Goal: Transaction & Acquisition: Book appointment/travel/reservation

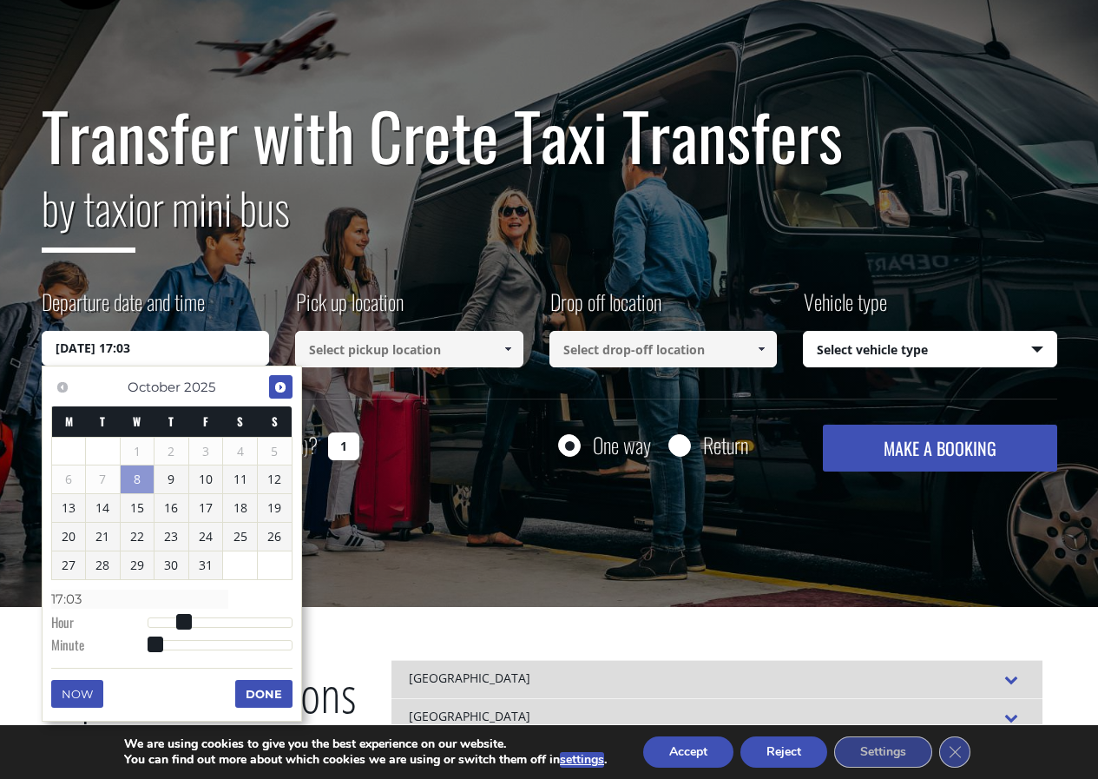
click at [283, 387] on span "Next" at bounding box center [280, 387] width 14 height 14
click at [62, 387] on span "Previous" at bounding box center [63, 387] width 14 height 14
click at [235, 507] on link "18" at bounding box center [240, 508] width 34 height 28
type input "18/10/2025 00:00"
click at [411, 352] on input at bounding box center [409, 349] width 228 height 36
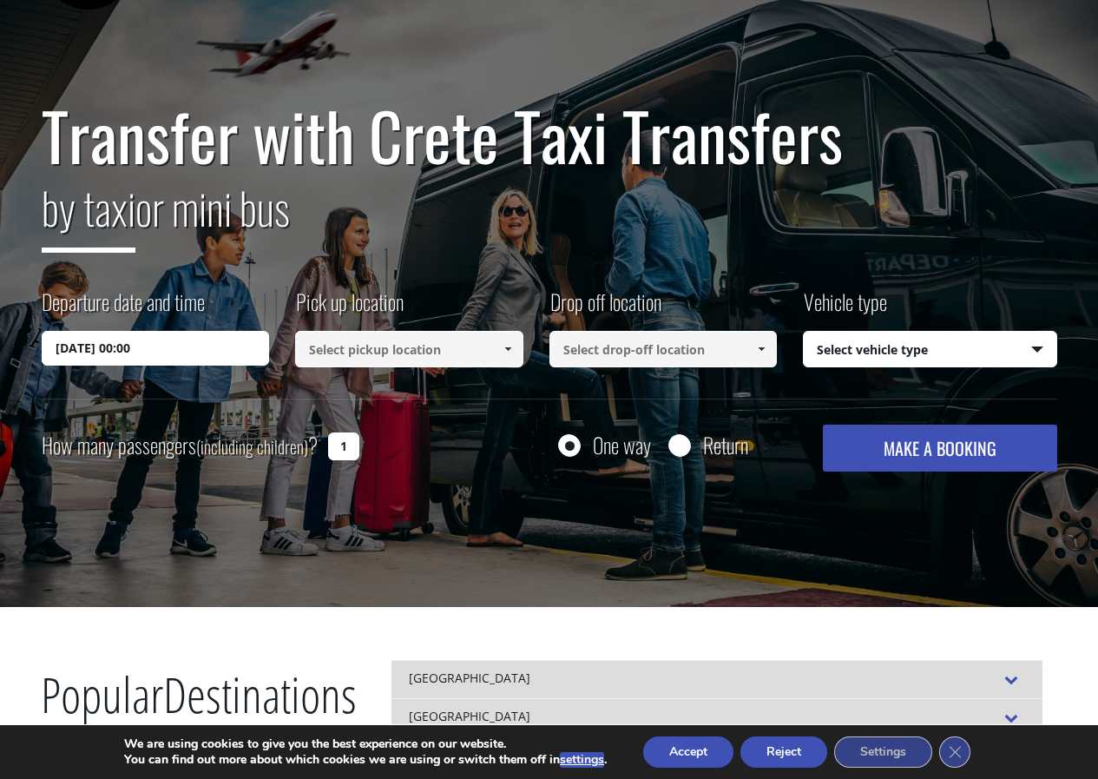
click at [485, 354] on input at bounding box center [409, 349] width 228 height 36
click at [509, 345] on span at bounding box center [508, 349] width 14 height 14
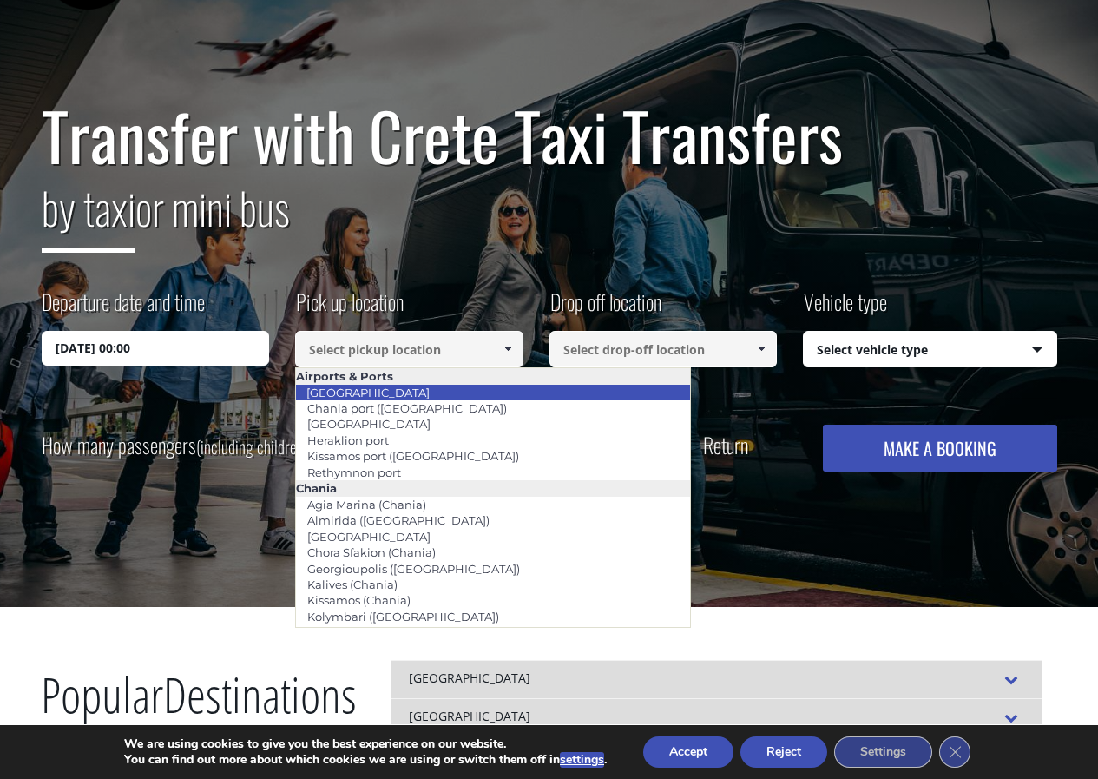
click at [422, 385] on li "[GEOGRAPHIC_DATA]" at bounding box center [493, 393] width 394 height 16
type input "[GEOGRAPHIC_DATA]"
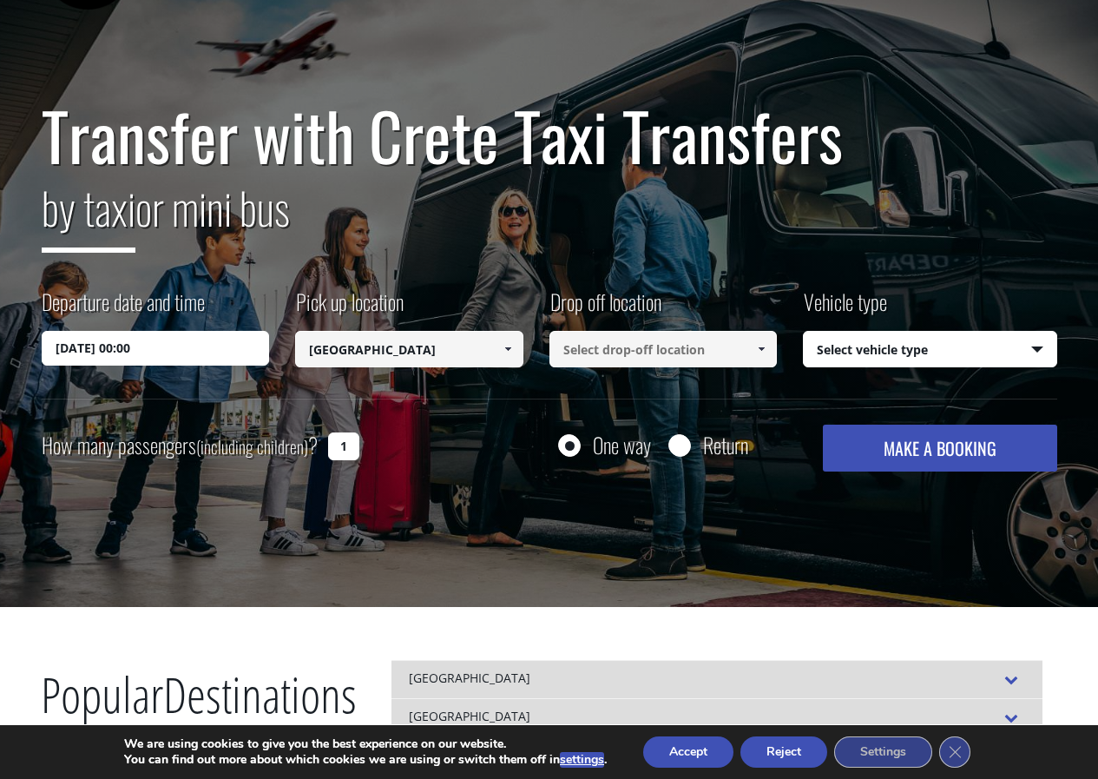
click at [652, 354] on input at bounding box center [663, 349] width 228 height 36
click at [762, 347] on span at bounding box center [761, 349] width 14 height 14
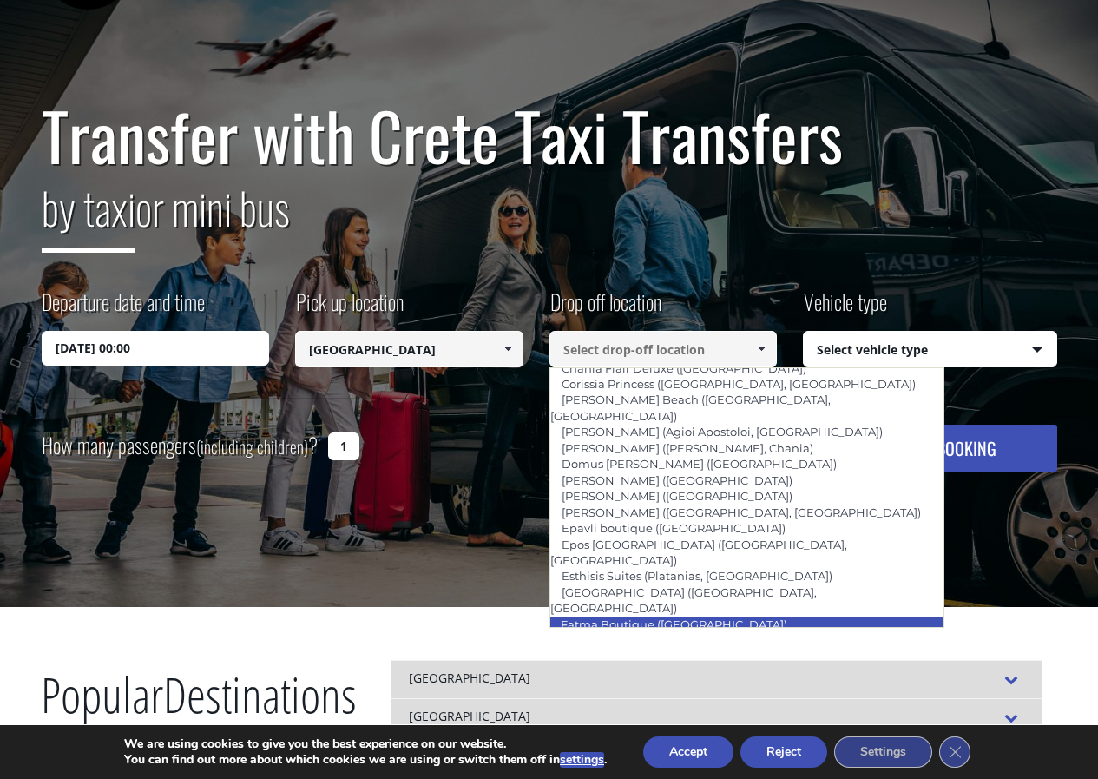
scroll to position [608, 0]
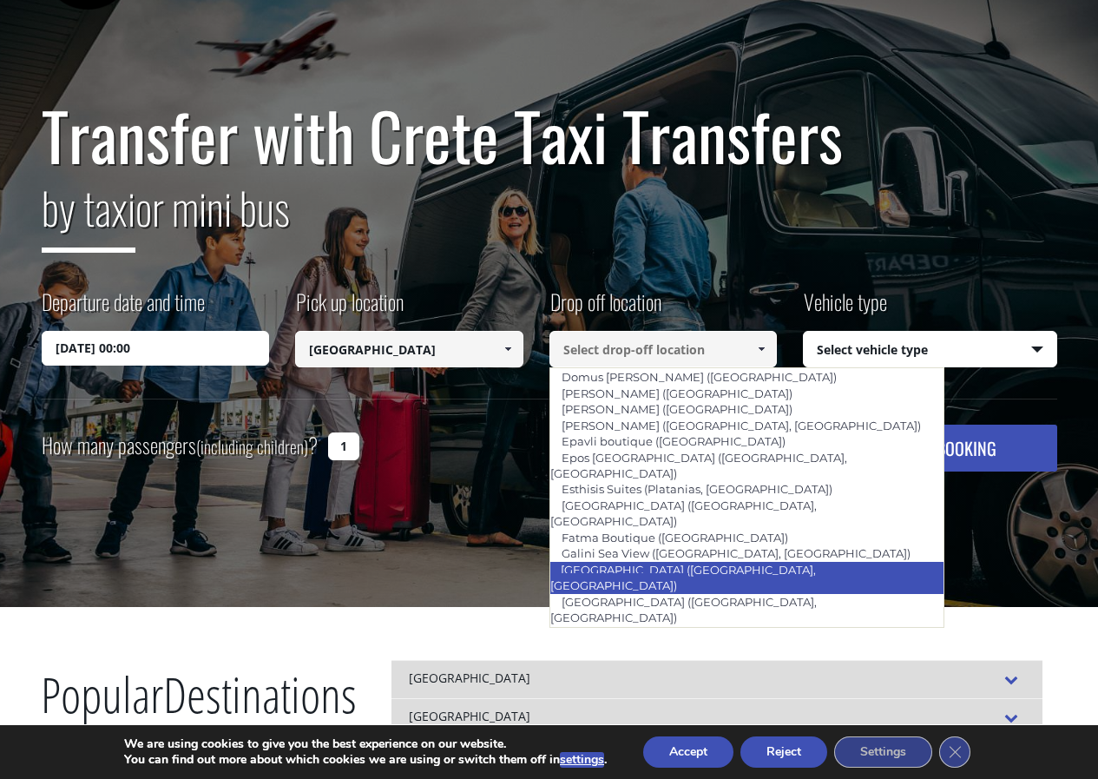
click at [599, 557] on link "[GEOGRAPHIC_DATA] ([GEOGRAPHIC_DATA], [GEOGRAPHIC_DATA])" at bounding box center [682, 577] width 266 height 40
type input "[GEOGRAPHIC_DATA] ([GEOGRAPHIC_DATA], [GEOGRAPHIC_DATA])"
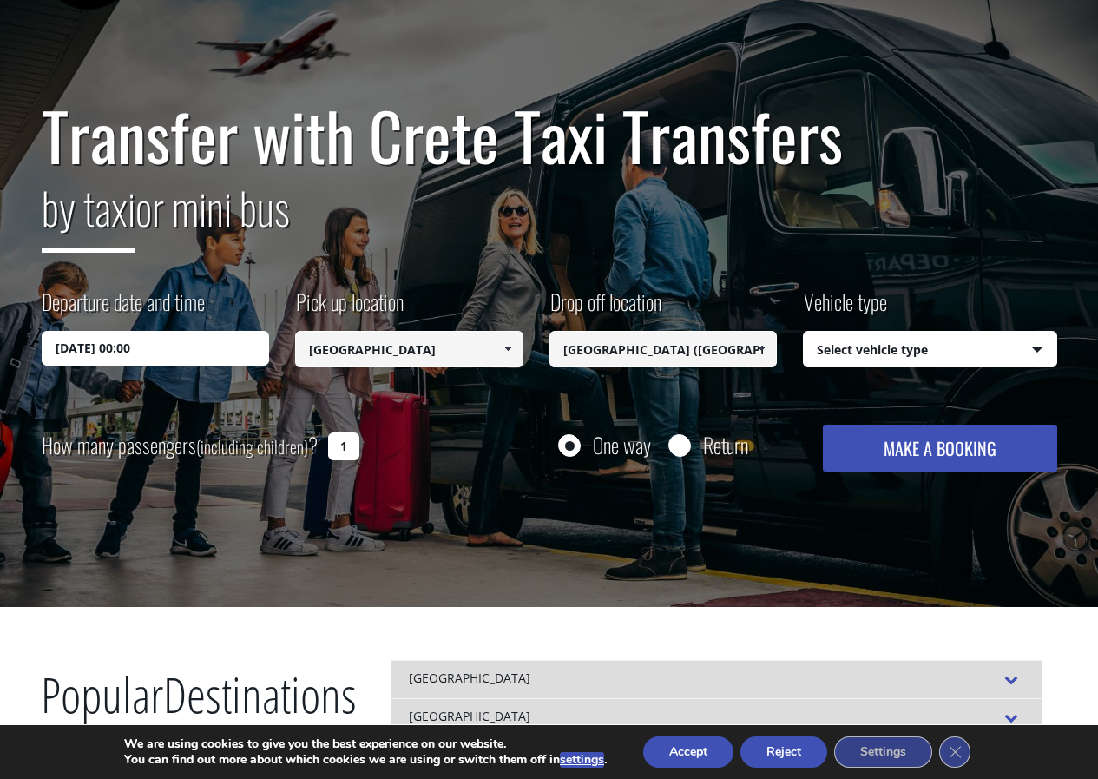
click at [339, 446] on input "1" at bounding box center [343, 446] width 31 height 28
type input "2"
click at [945, 352] on select "Select vehicle type Taxi (4 passengers) Mercedes E Class Mini Van (7 passengers…" at bounding box center [930, 350] width 253 height 36
select select "540"
click at [804, 332] on select "Select vehicle type Taxi (4 passengers) Mercedes E Class Mini Van (7 passengers…" at bounding box center [930, 350] width 253 height 36
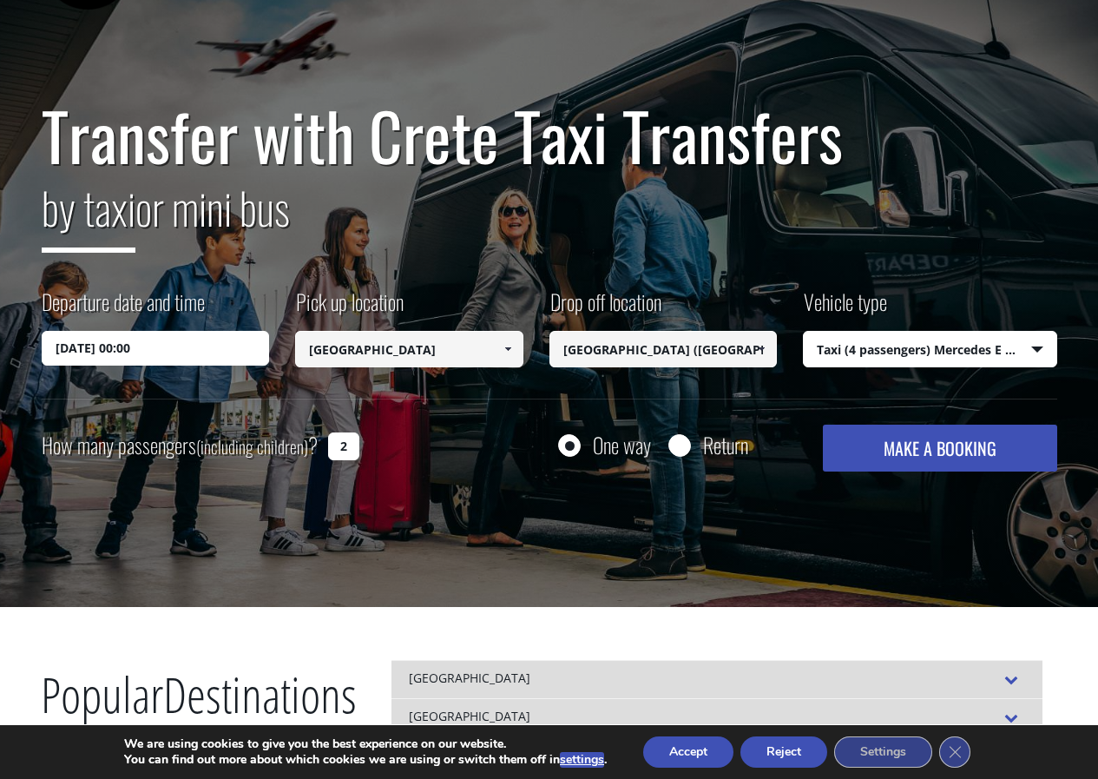
click at [911, 449] on button "MAKE A BOOKING" at bounding box center [939, 447] width 233 height 47
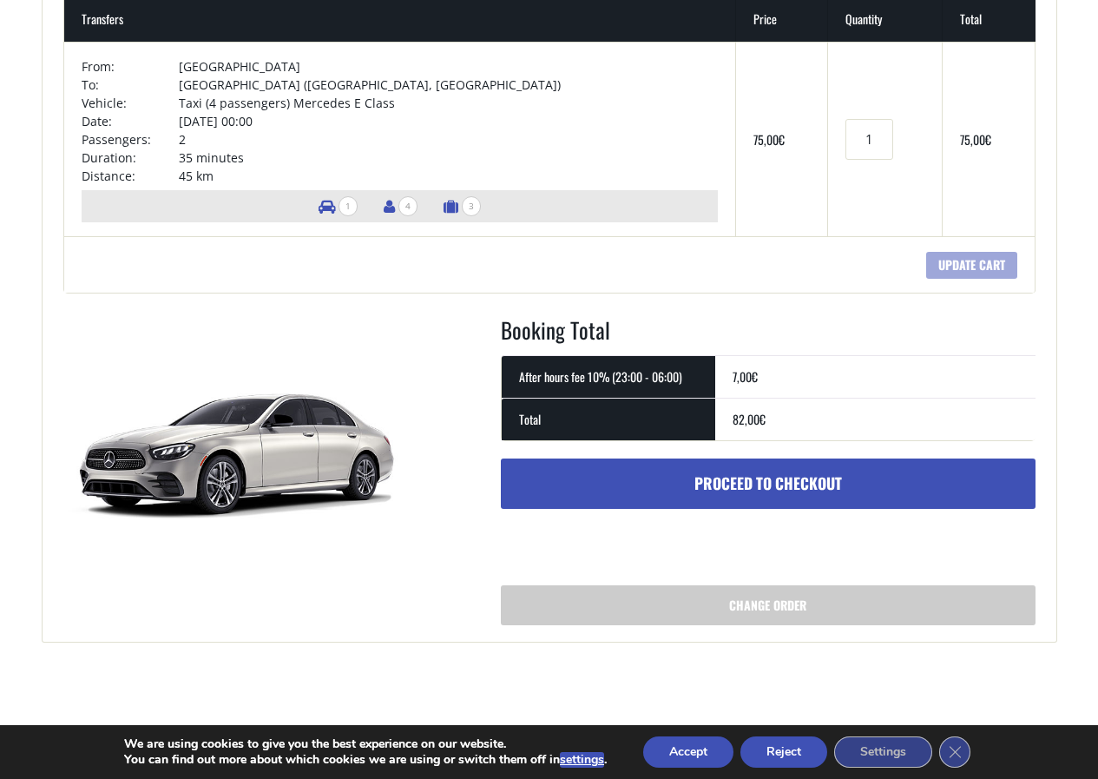
scroll to position [347, 0]
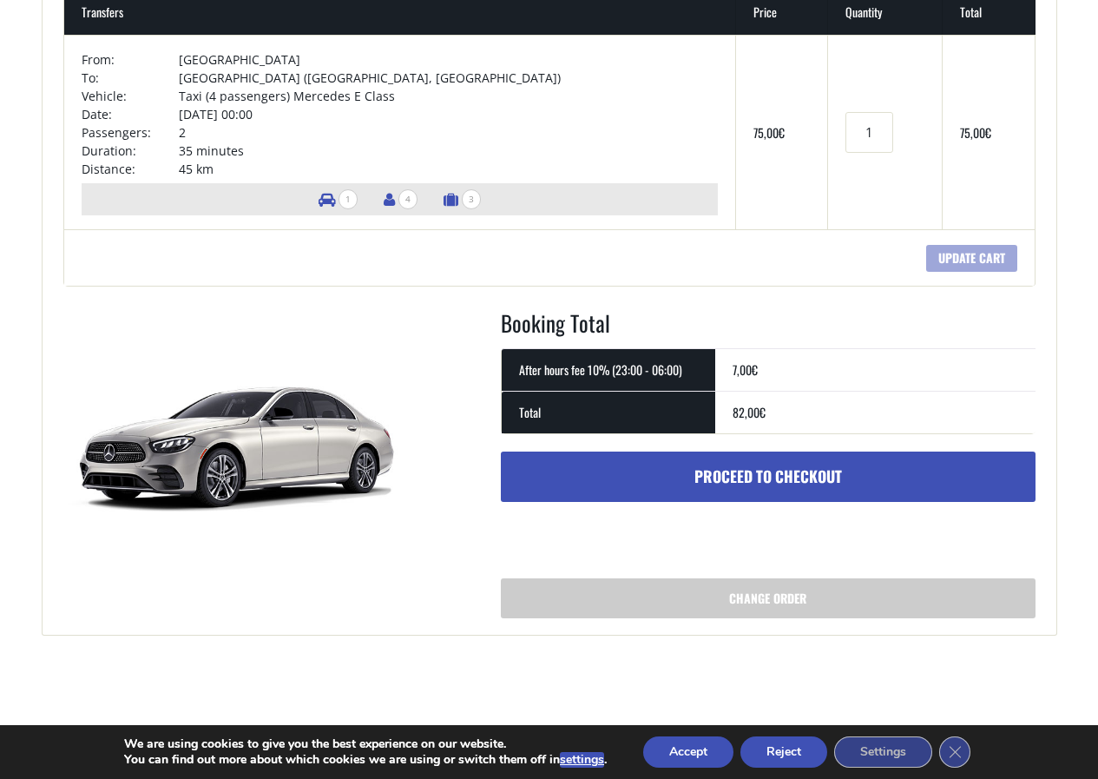
click at [679, 750] on button "Accept" at bounding box center [688, 751] width 90 height 31
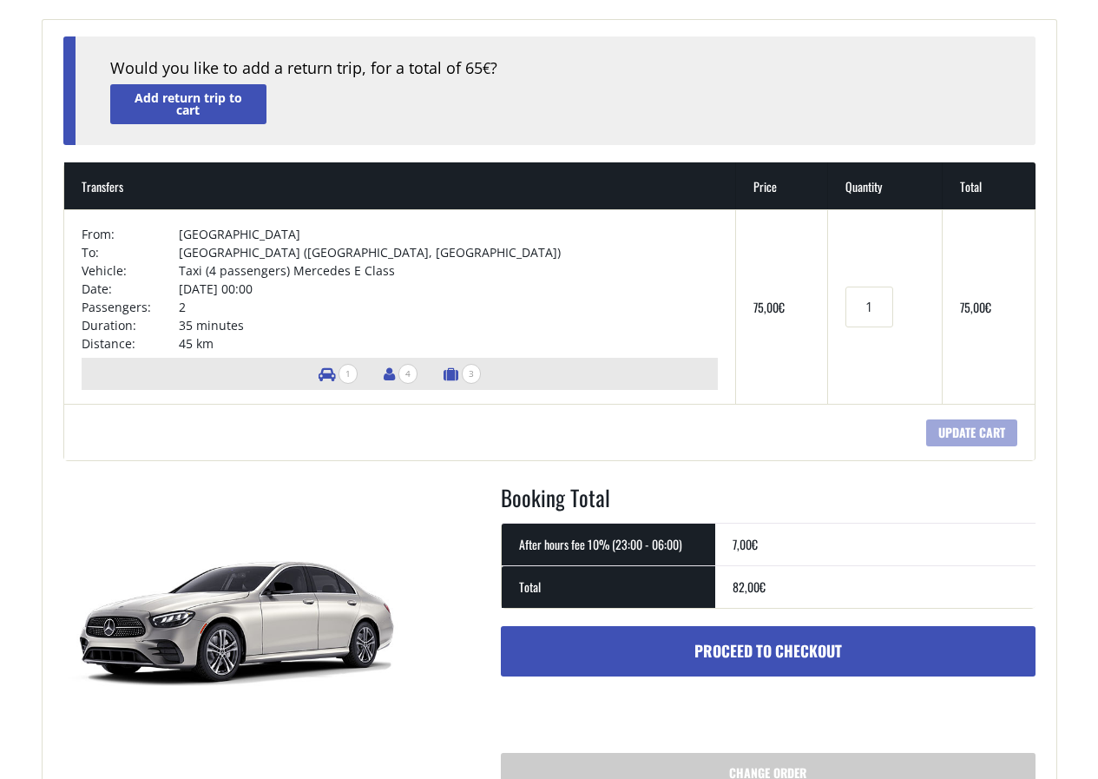
scroll to position [0, 0]
